Goal: Information Seeking & Learning: Find specific fact

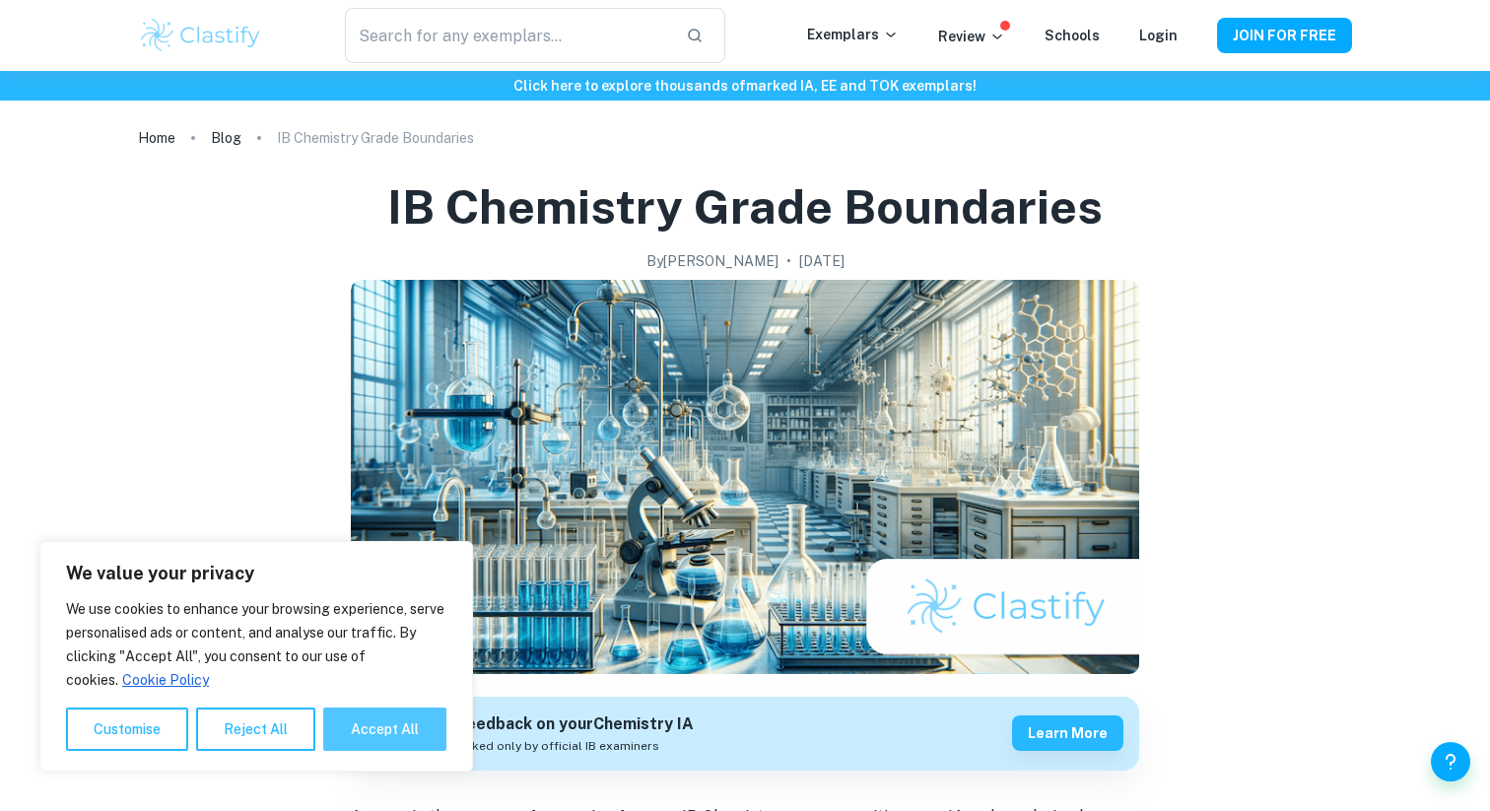
click at [383, 720] on button "Accept All" at bounding box center [384, 728] width 123 height 43
checkbox input "true"
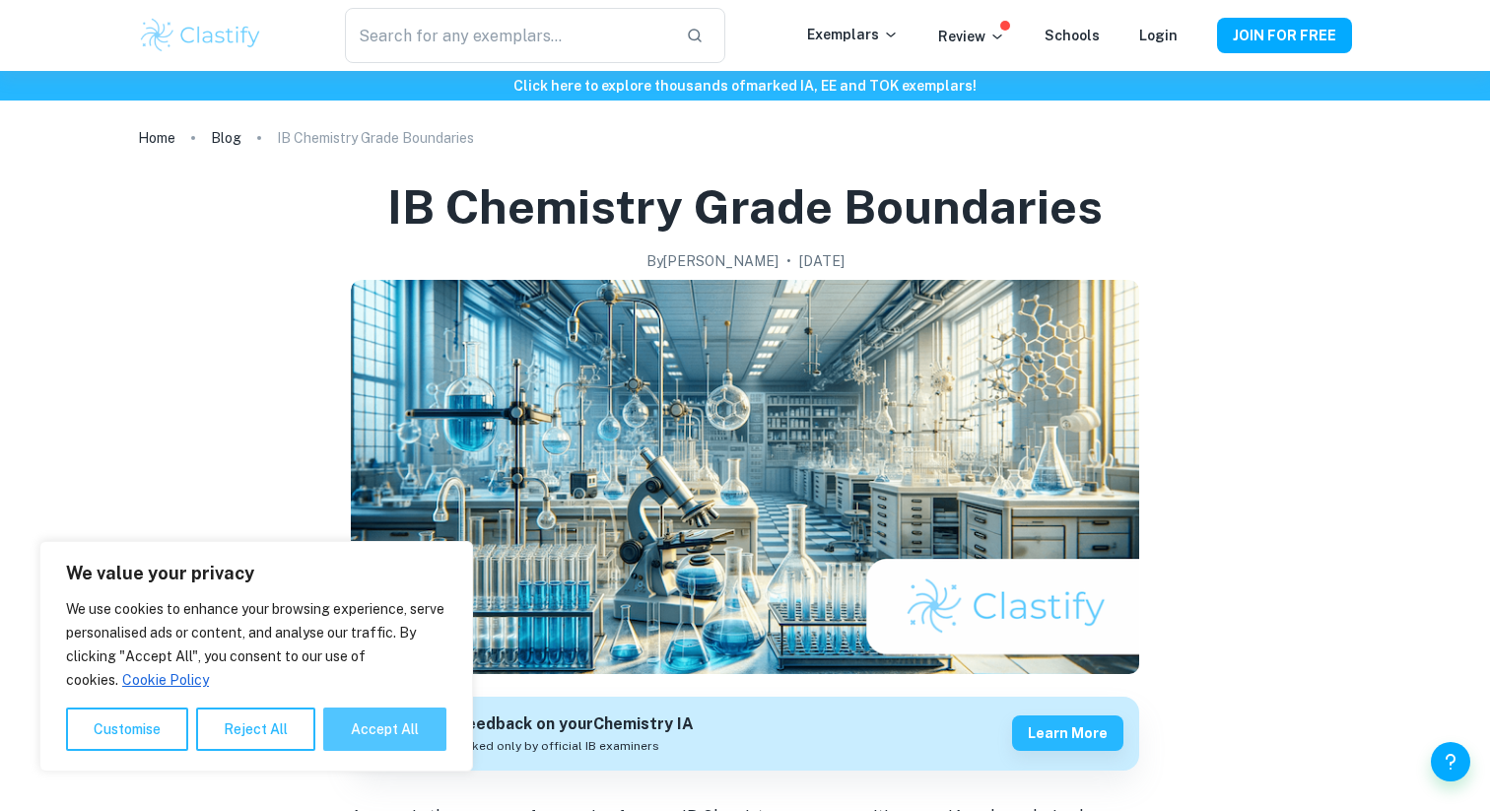
checkbox input "true"
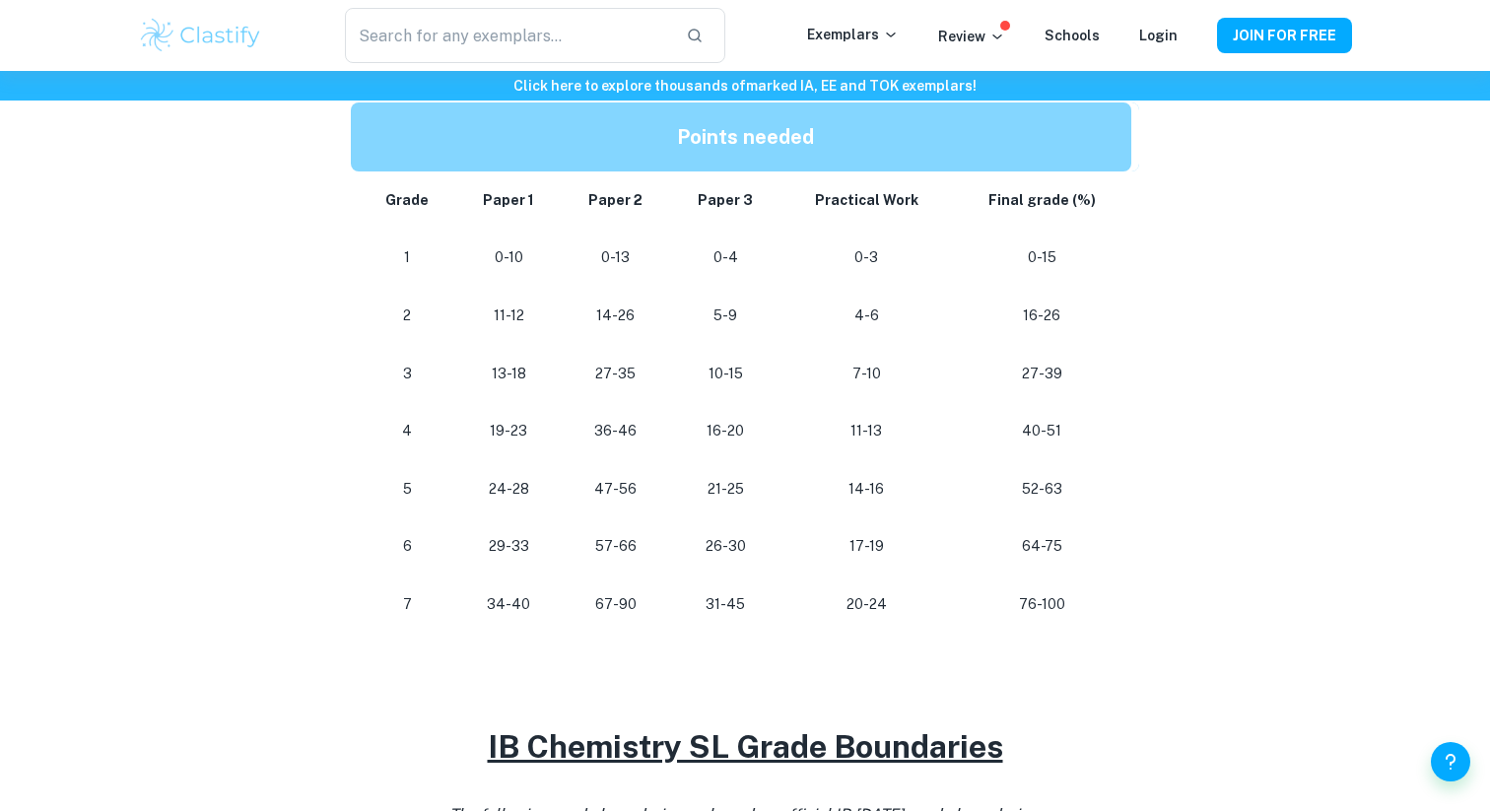
scroll to position [1045, 0]
drag, startPoint x: 497, startPoint y: 611, endPoint x: 547, endPoint y: 611, distance: 50.2
click at [547, 611] on td "34-40" at bounding box center [508, 605] width 105 height 58
click at [565, 664] on p at bounding box center [745, 679] width 788 height 30
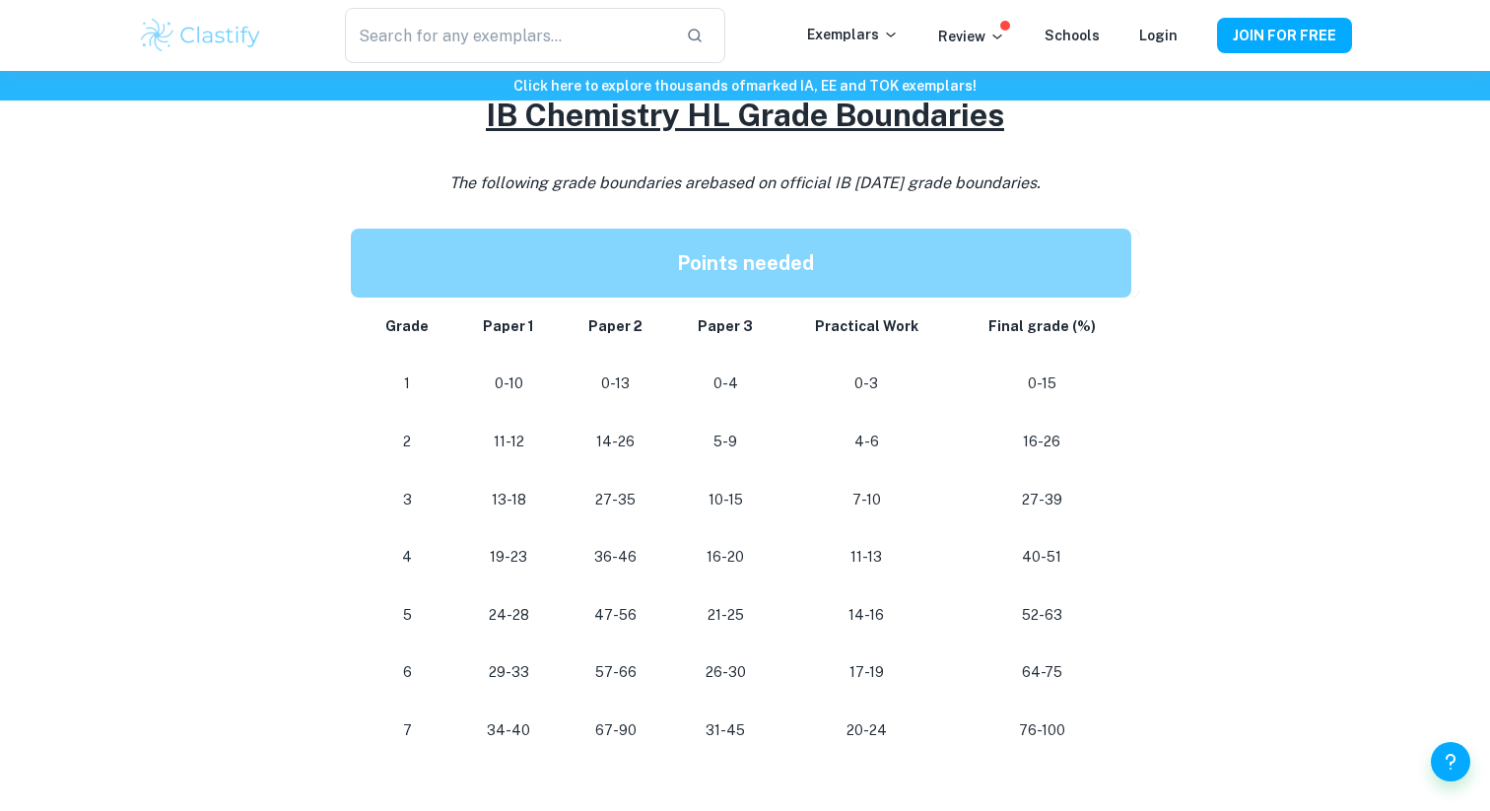
scroll to position [1026, 0]
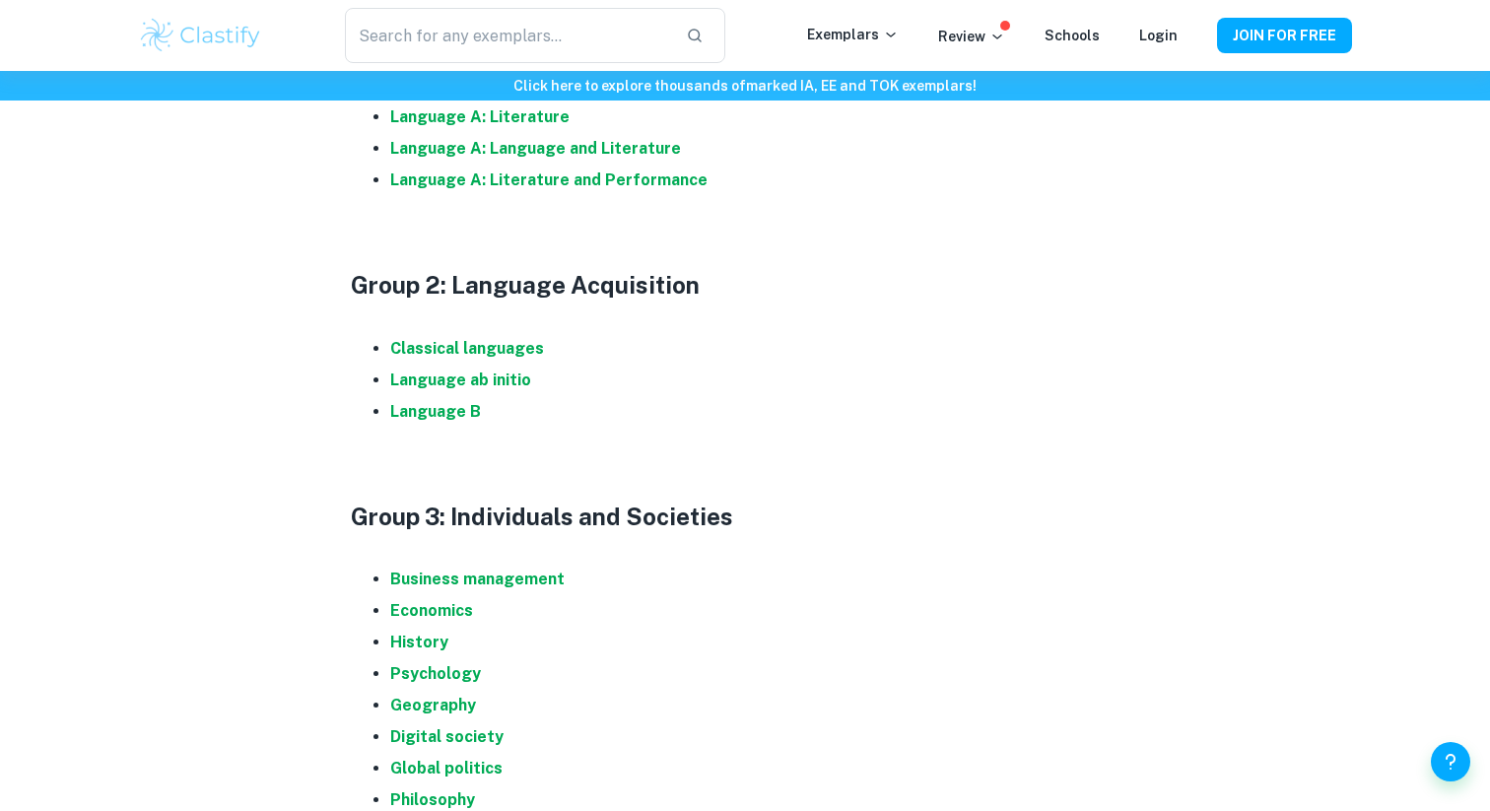
scroll to position [726, 0]
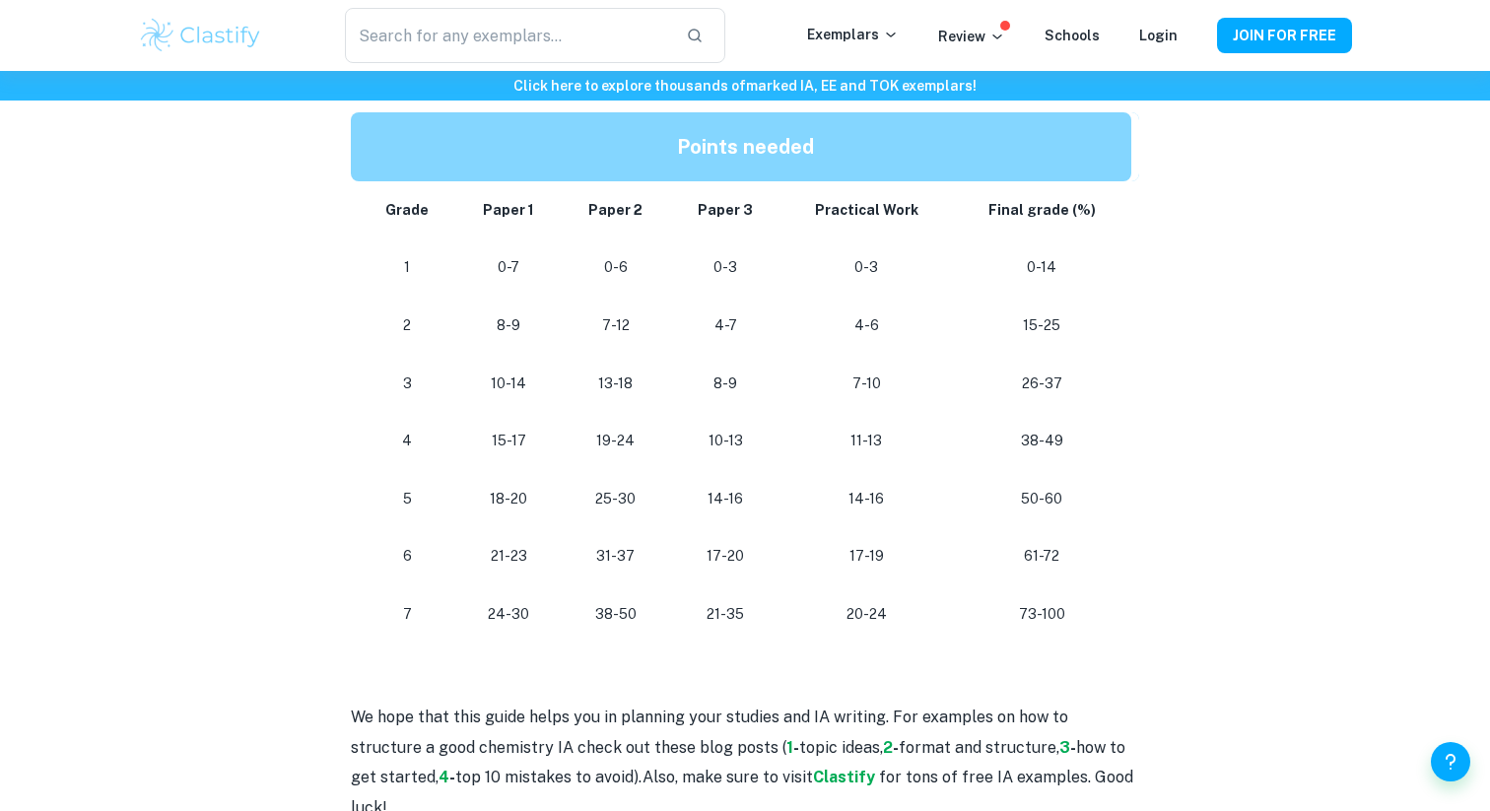
scroll to position [1799, 0]
